Goal: Check status

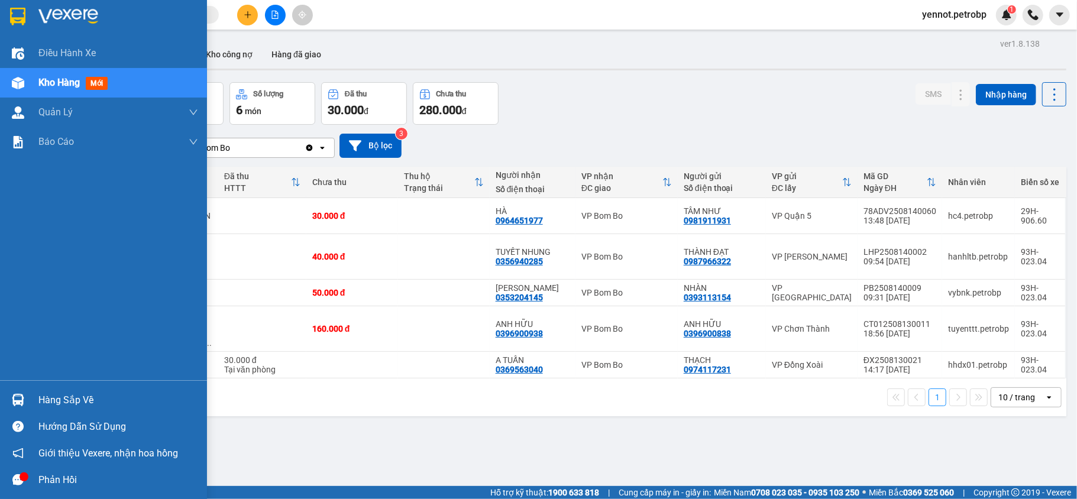
click at [28, 398] on div "Hàng sắp về" at bounding box center [103, 400] width 207 height 27
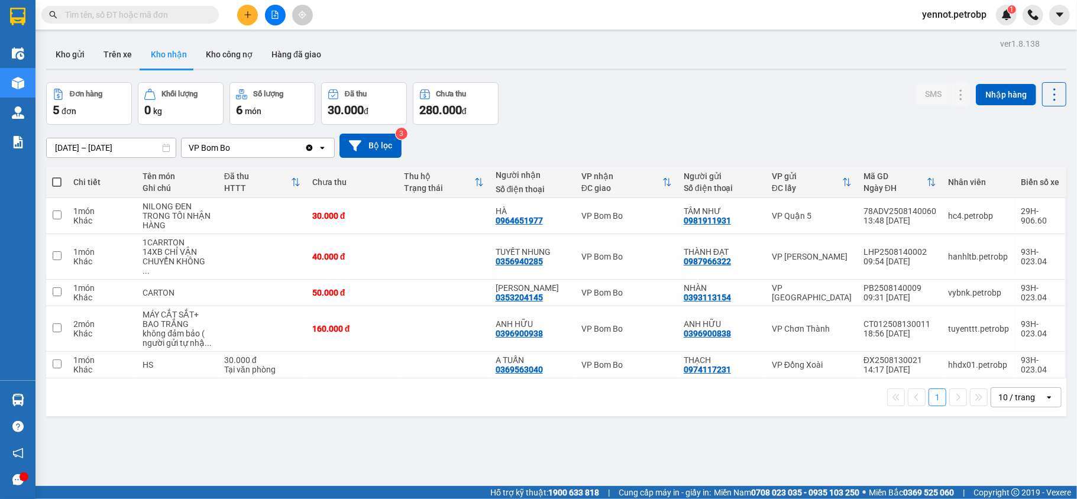
click at [667, 445] on section "Kết quả tìm kiếm ( 0 ) Bộ lọc No Data yennot.petrobp 1 Điều hành xe Kho hàng mớ…" at bounding box center [538, 249] width 1077 height 499
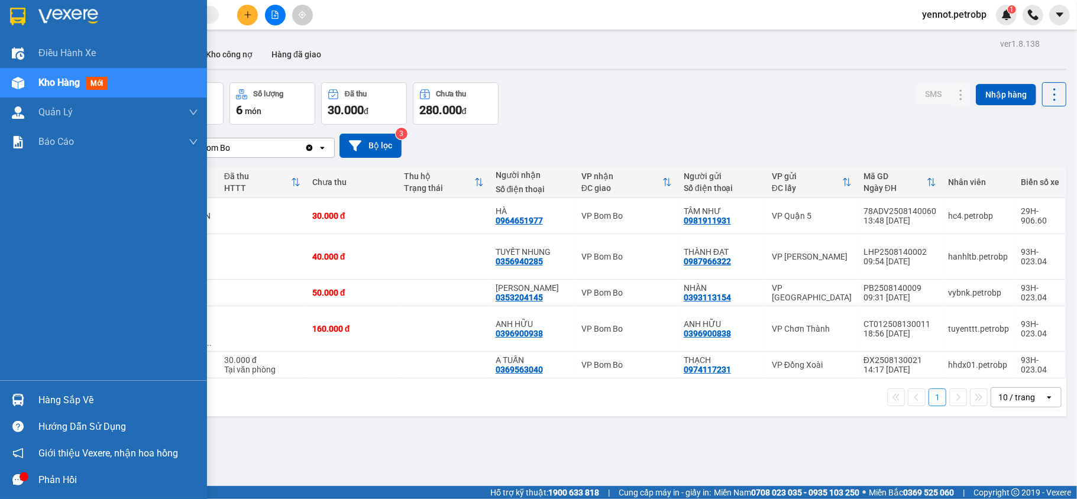
click at [41, 403] on div "Hàng sắp về" at bounding box center [118, 400] width 160 height 18
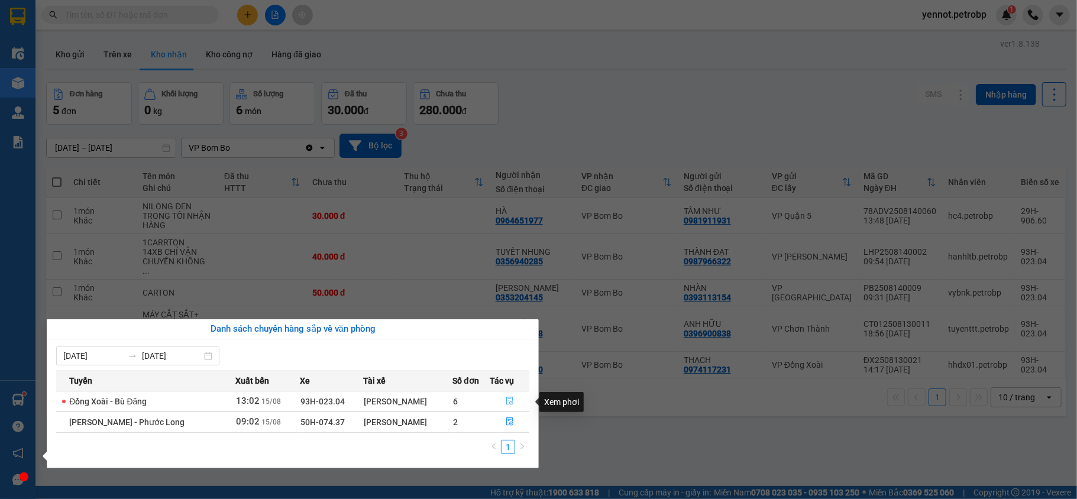
click at [508, 404] on icon "file-done" at bounding box center [509, 401] width 7 height 8
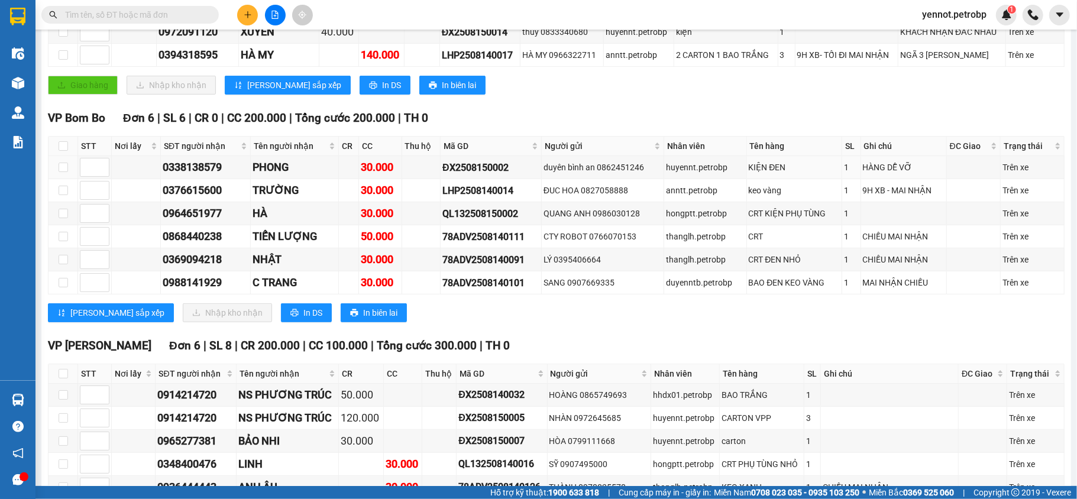
scroll to position [394, 0]
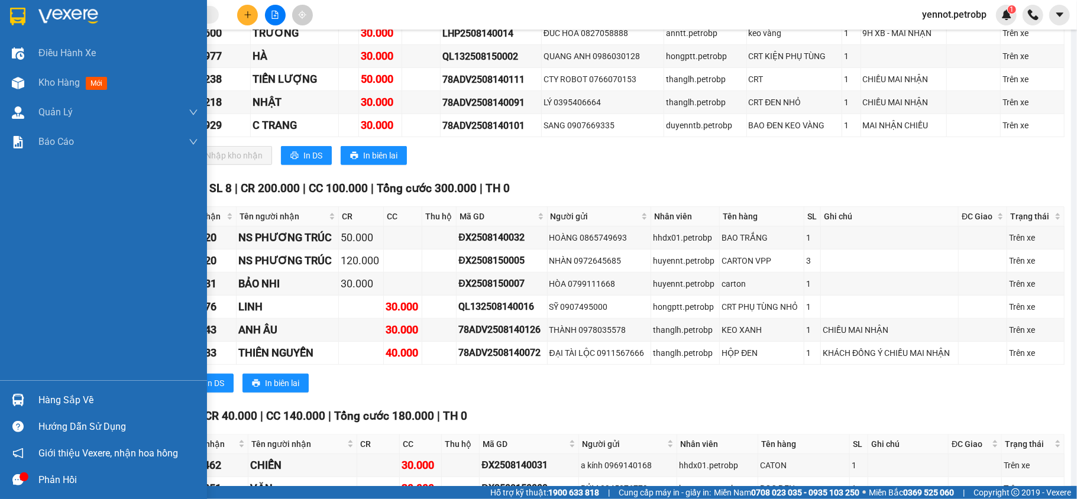
click at [32, 396] on div "Hàng sắp về" at bounding box center [103, 400] width 207 height 27
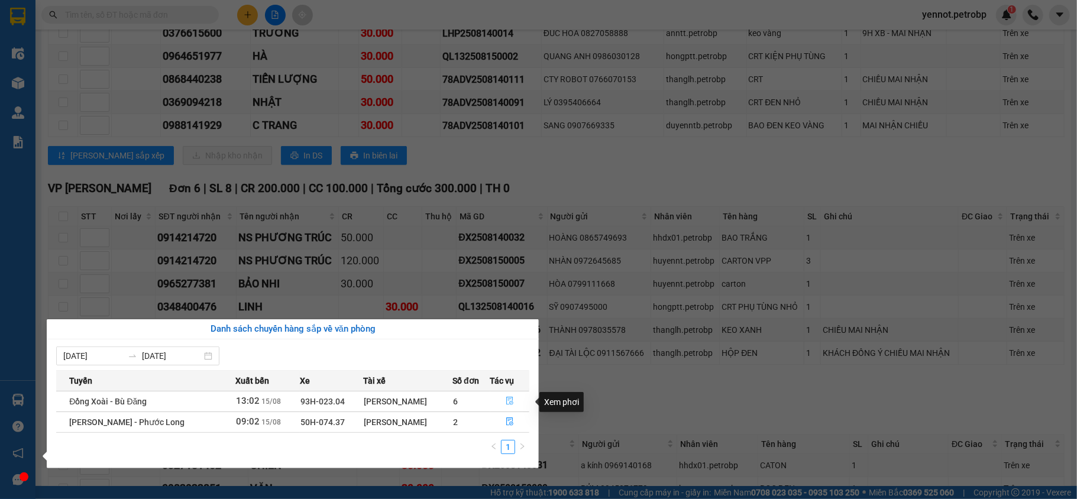
click at [507, 403] on icon "file-done" at bounding box center [509, 401] width 8 height 8
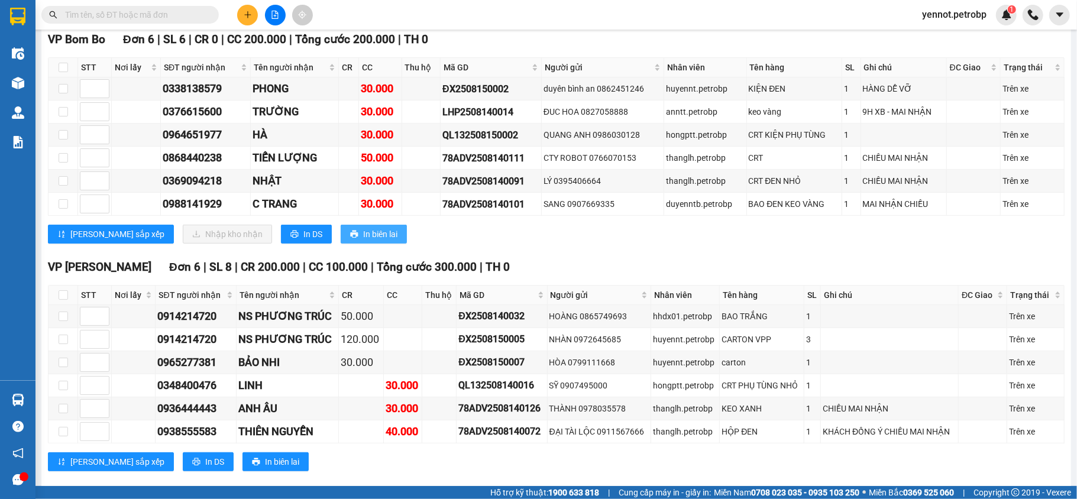
scroll to position [157, 0]
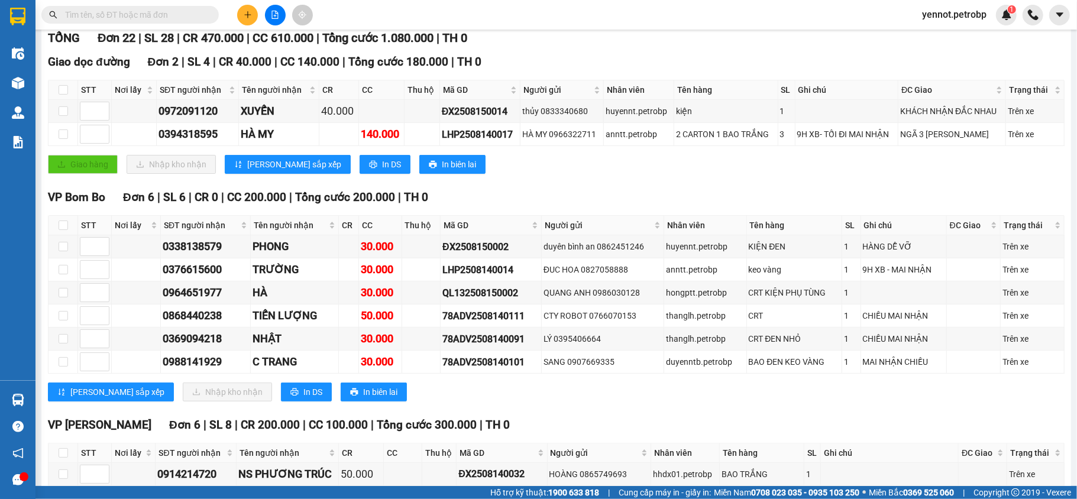
click at [180, 15] on input "text" at bounding box center [135, 14] width 140 height 13
paste input "78ADV2508130087"
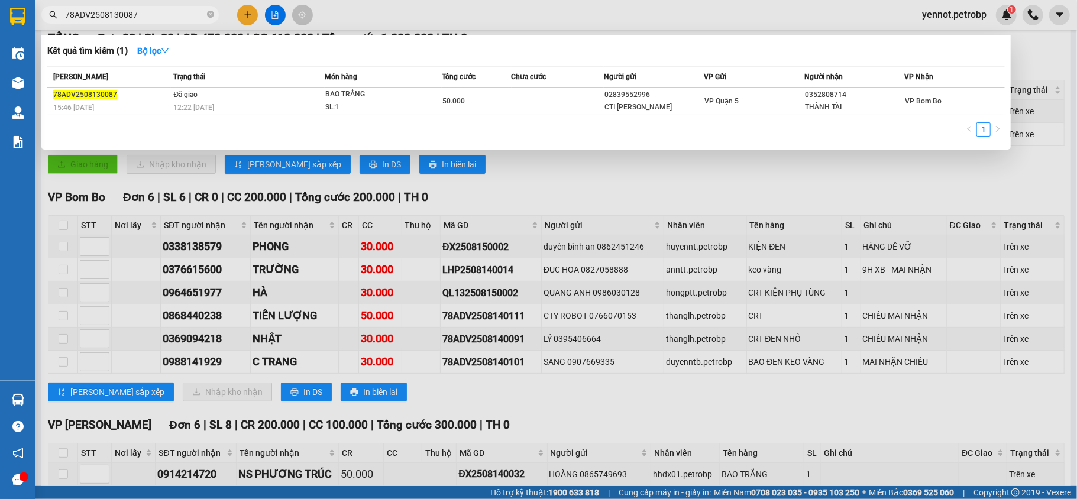
type input "78ADV2508130087"
click at [533, 154] on div at bounding box center [538, 249] width 1077 height 499
